Goal: Transaction & Acquisition: Purchase product/service

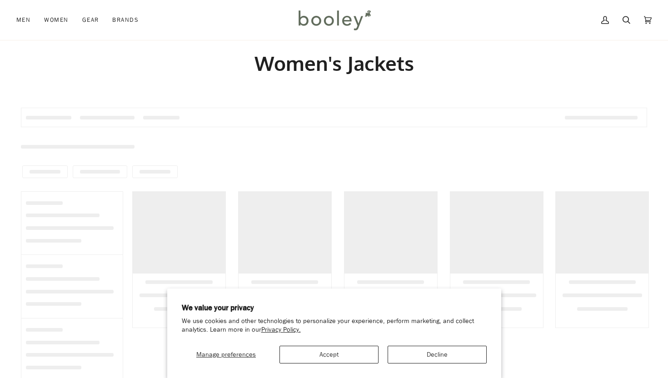
scroll to position [18, 0]
click at [414, 356] on button "Decline" at bounding box center [437, 355] width 99 height 18
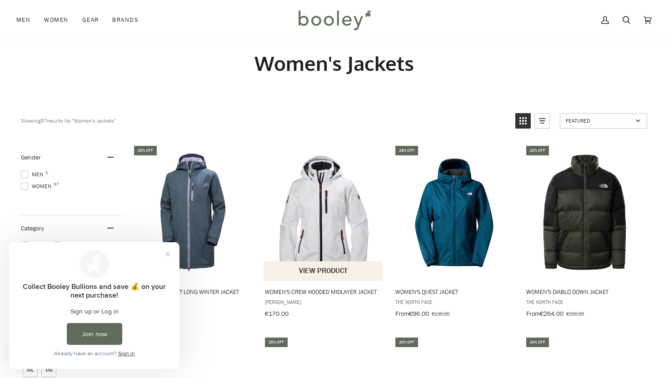
scroll to position [0, 0]
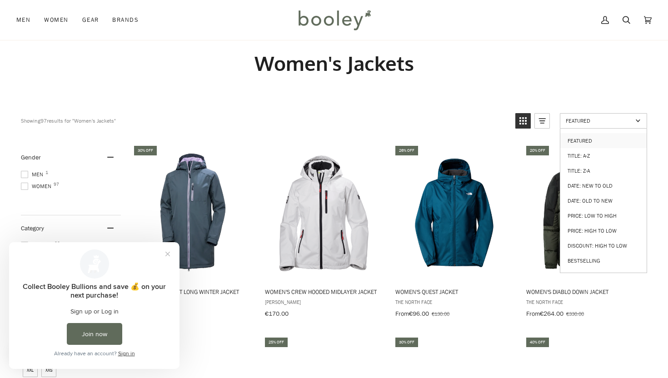
click at [580, 121] on span "Featured" at bounding box center [599, 121] width 67 height 8
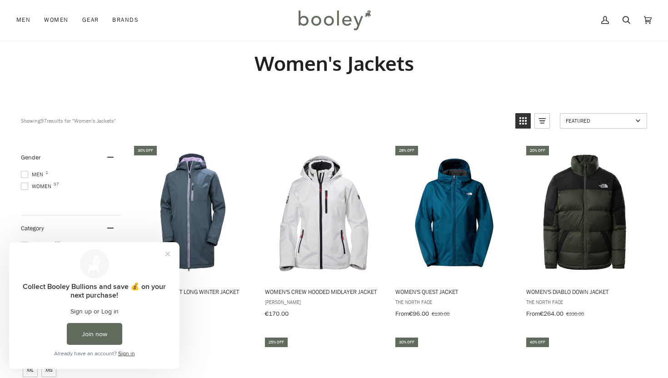
click at [580, 121] on span "Featured" at bounding box center [599, 121] width 67 height 8
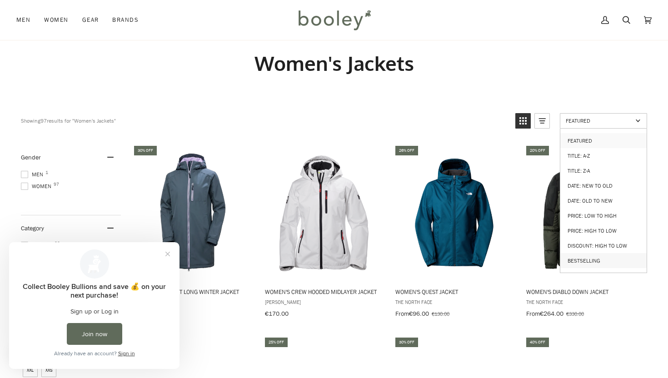
click at [575, 253] on link "Bestselling" at bounding box center [603, 260] width 86 height 15
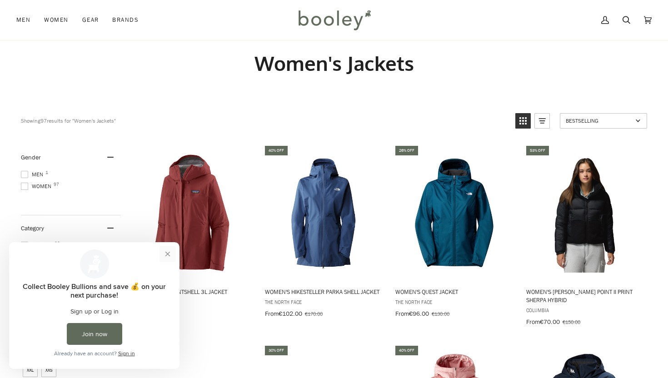
click at [168, 252] on button "Close prompt" at bounding box center [168, 254] width 16 height 16
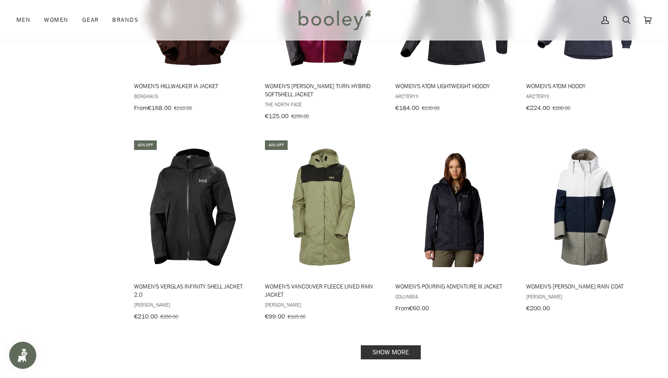
scroll to position [818, 0]
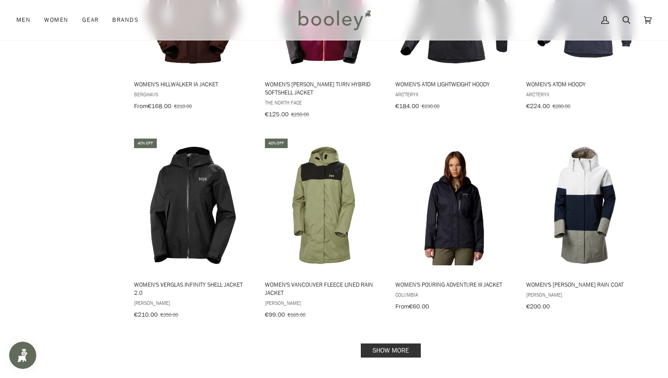
click at [386, 346] on link "Show more" at bounding box center [391, 351] width 60 height 14
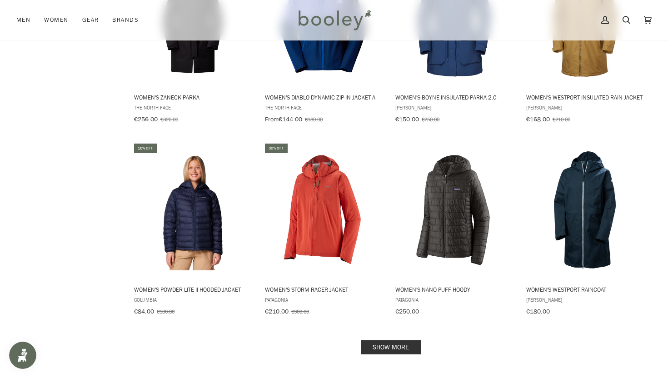
scroll to position [1800, 0]
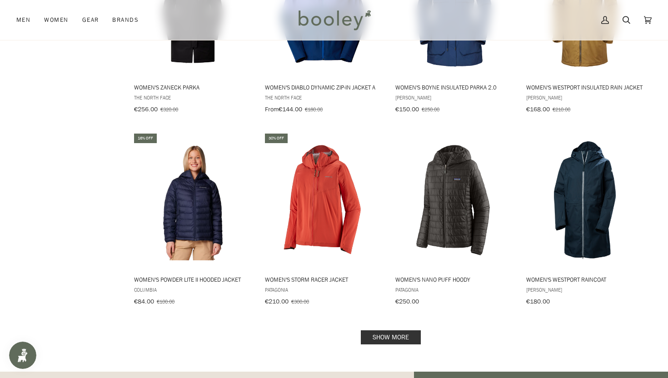
click at [378, 330] on link "Show more" at bounding box center [391, 337] width 60 height 14
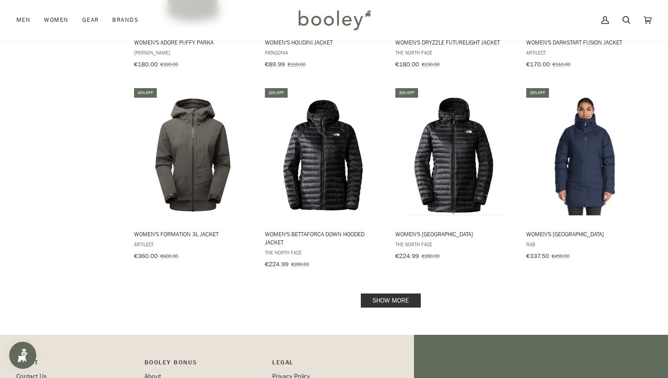
scroll to position [2836, 0]
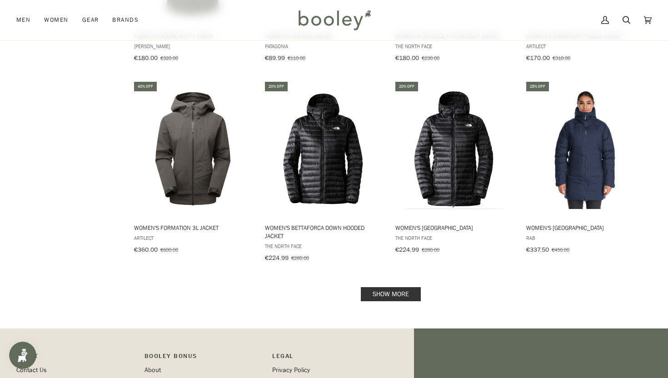
click at [398, 287] on link "Show more" at bounding box center [391, 294] width 60 height 14
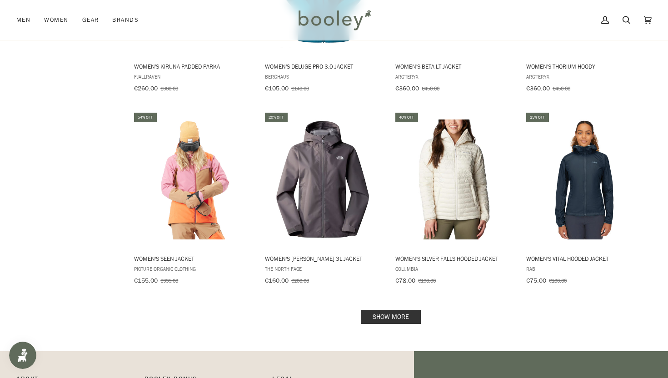
scroll to position [3800, 0]
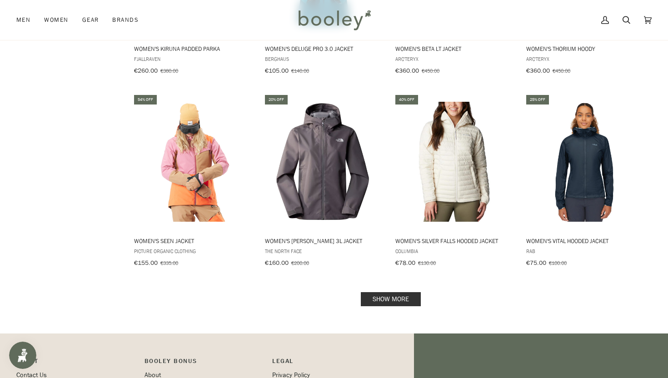
click at [395, 292] on link "Show more" at bounding box center [391, 299] width 60 height 14
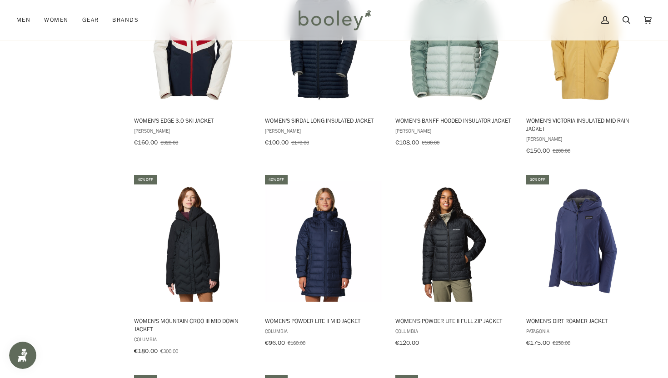
scroll to position [4291, 0]
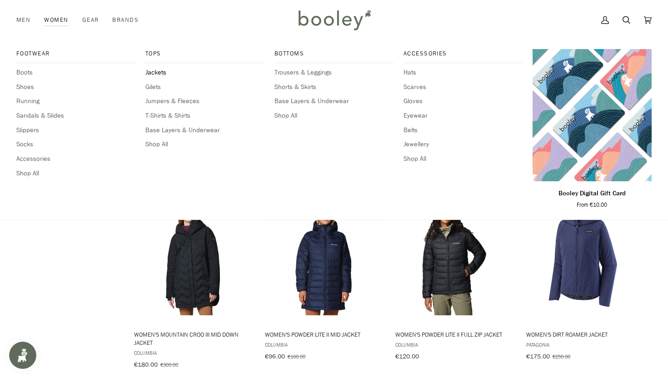
click at [155, 70] on span "Jackets" at bounding box center [204, 73] width 119 height 10
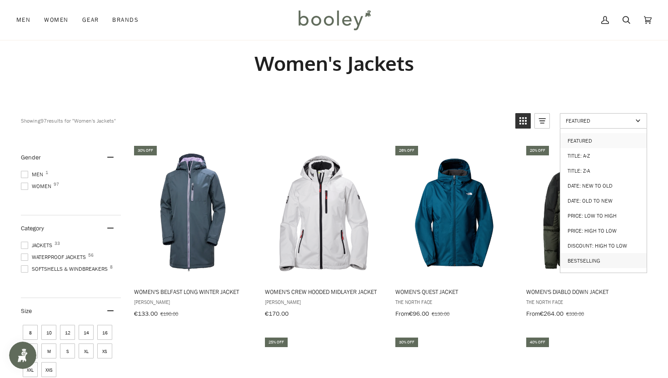
click at [590, 256] on link "Bestselling" at bounding box center [603, 260] width 86 height 15
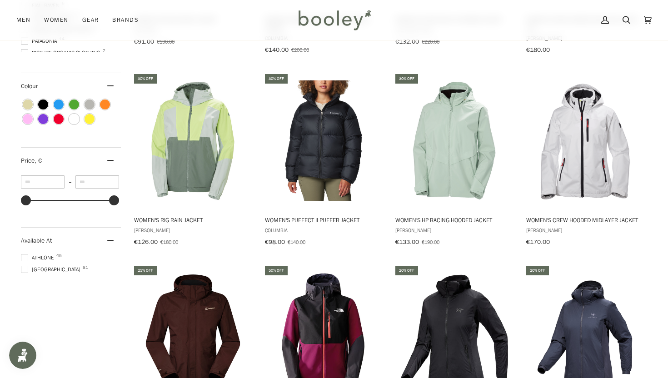
scroll to position [491, 0]
click at [79, 104] on span "Colour: Green" at bounding box center [74, 104] width 10 height 10
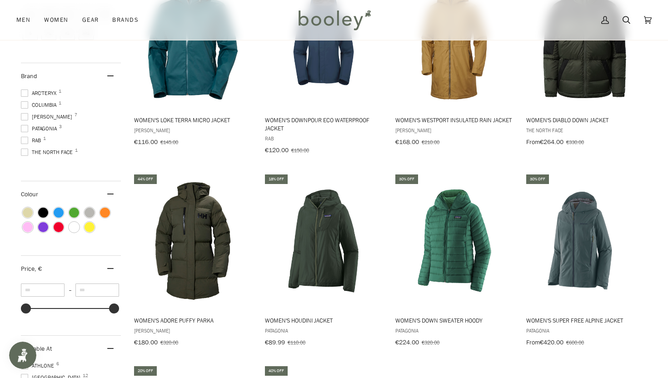
scroll to position [400, 0]
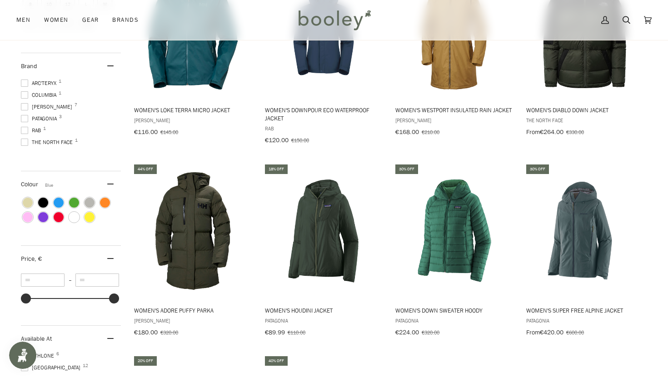
click at [60, 198] on span "Colour: Blue" at bounding box center [59, 203] width 10 height 10
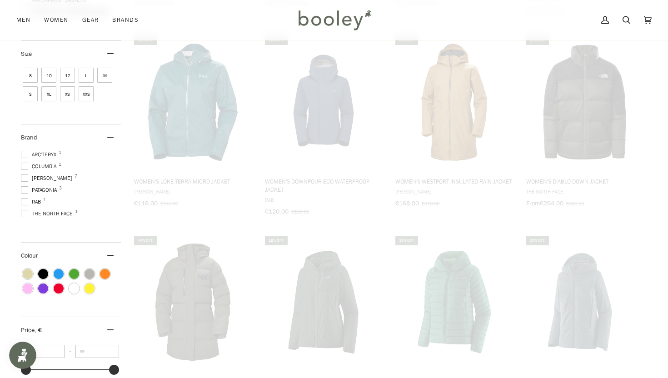
scroll to position [153, 0]
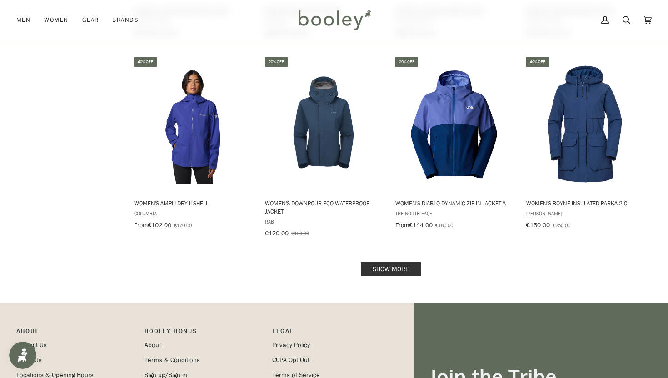
scroll to position [906, 0]
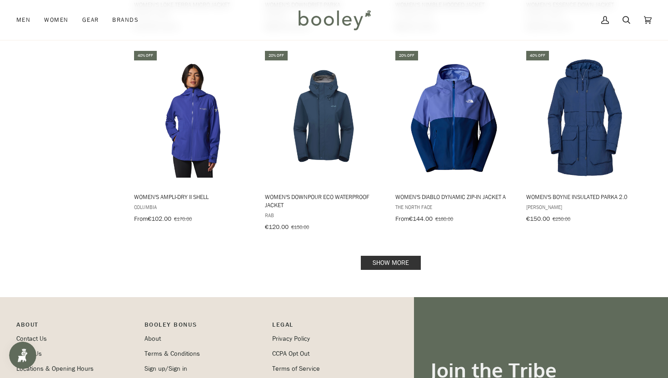
click at [375, 257] on link "Show more" at bounding box center [391, 263] width 60 height 14
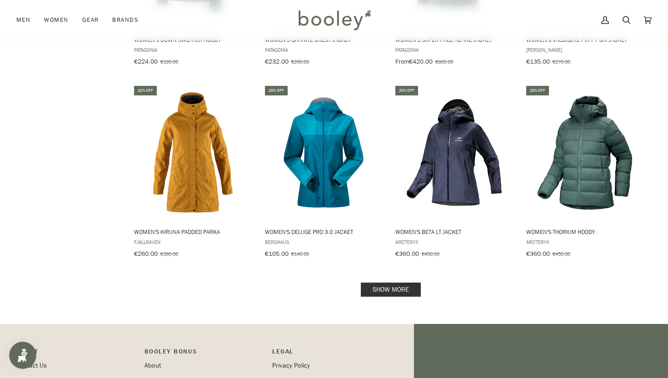
scroll to position [1869, 0]
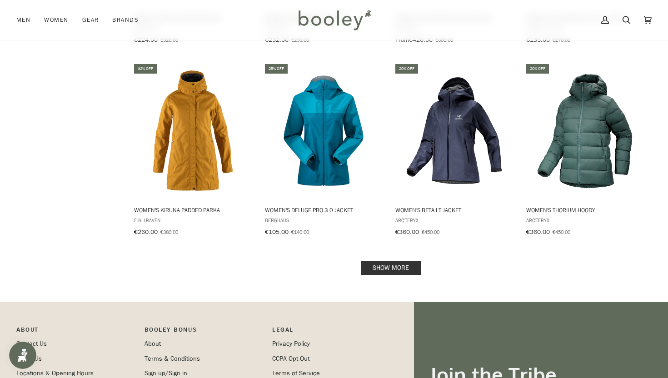
click at [387, 261] on link "Show more" at bounding box center [391, 268] width 60 height 14
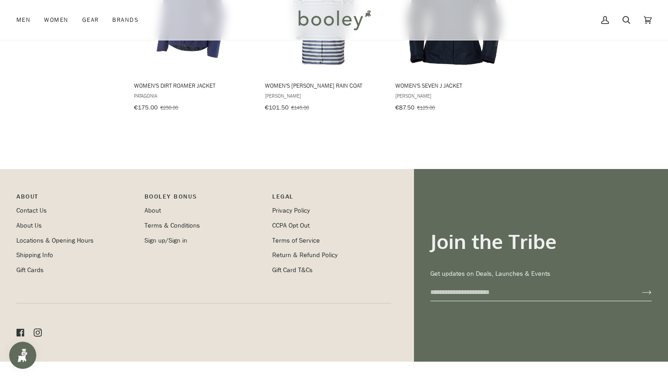
scroll to position [2384, 0]
